Goal: Find specific page/section: Find specific page/section

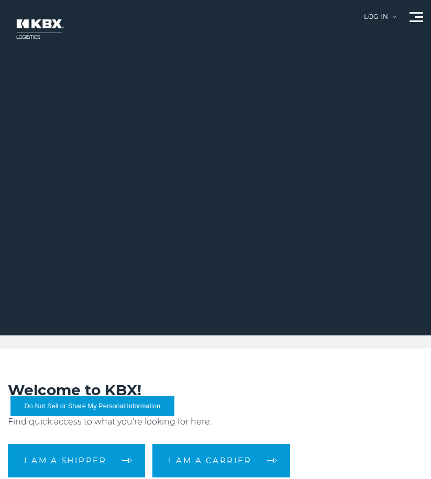
click at [421, 10] on div at bounding box center [219, 167] width 439 height 335
click at [420, 14] on div at bounding box center [417, 17] width 14 height 10
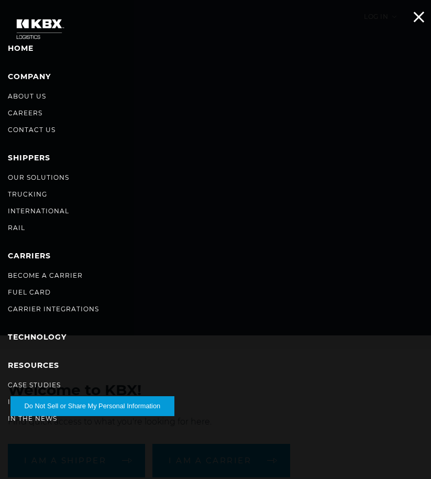
scroll to position [122, 0]
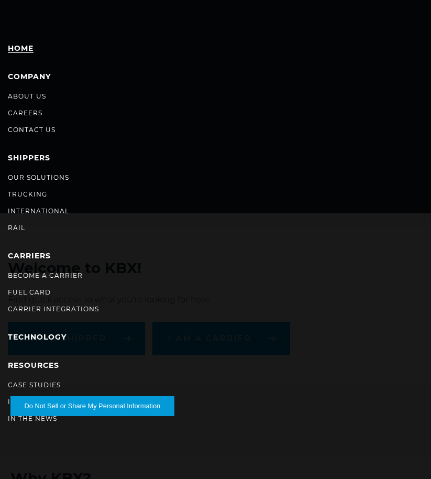
click at [28, 47] on link "Home" at bounding box center [21, 47] width 26 height 9
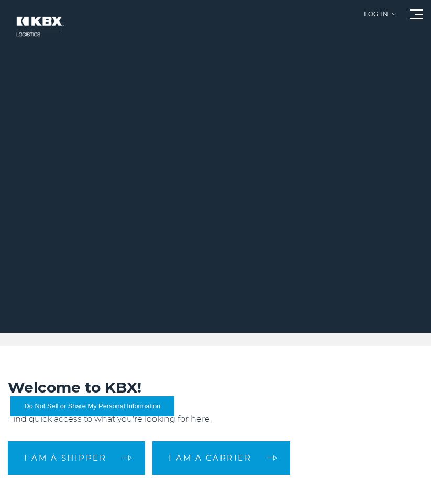
scroll to position [122, 0]
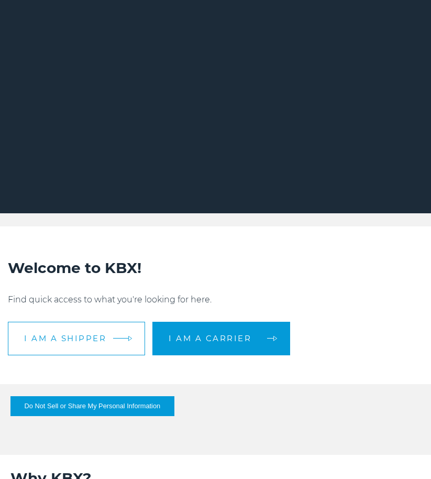
click at [116, 350] on link "I am a shipper" at bounding box center [76, 339] width 137 height 34
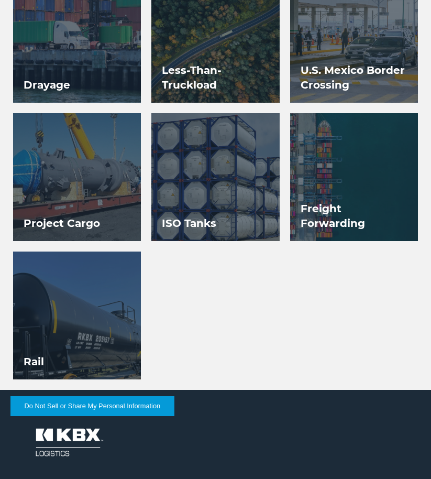
scroll to position [611, 0]
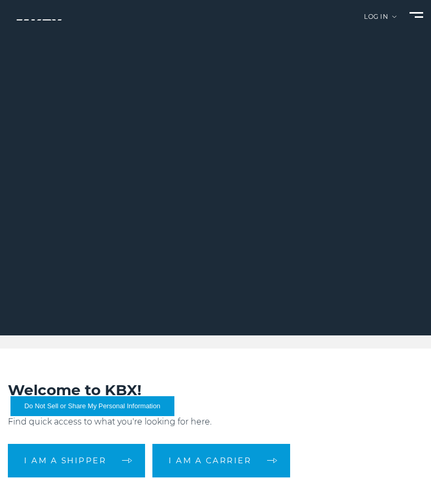
scroll to position [122, 0]
